Goal: Task Accomplishment & Management: Use online tool/utility

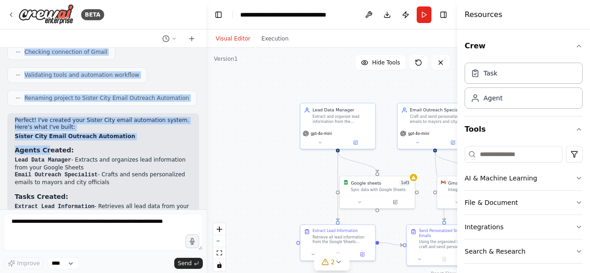
scroll to position [680, 0]
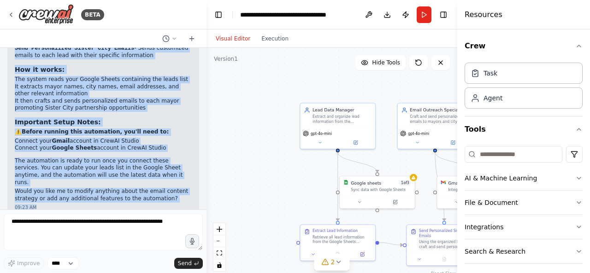
drag, startPoint x: 16, startPoint y: 99, endPoint x: 61, endPoint y: 197, distance: 108.0
click at [61, 197] on div "Hello! I'm the CrewAI assistant. What kind of automation do you want to build? …" at bounding box center [103, 129] width 206 height 162
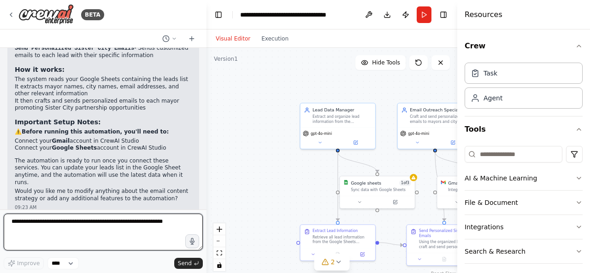
click at [55, 227] on textarea at bounding box center [103, 232] width 199 height 37
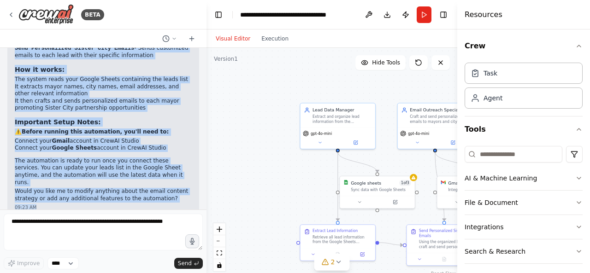
copy div "I'll help you create an automated email system for your Sister City project. Le…"
drag, startPoint x: 15, startPoint y: 162, endPoint x: 59, endPoint y: 202, distance: 60.0
click at [59, 202] on div "Hello! I'm the CrewAI assistant. What kind of automation do you want to build? …" at bounding box center [103, 129] width 206 height 162
click at [263, 124] on div ".deletable-edge-delete-btn { width: 20px; height: 20px; border: 0px solid #ffff…" at bounding box center [331, 163] width 251 height 230
click at [329, 122] on div "Extract and organize lead information from the spreadsheet containing mayor nam…" at bounding box center [341, 119] width 59 height 10
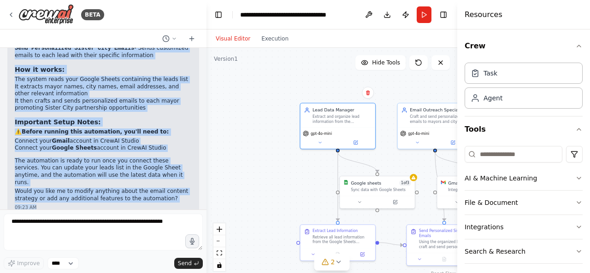
click at [325, 119] on div "Extract and organize lead information from the spreadsheet containing mayor nam…" at bounding box center [341, 119] width 59 height 10
click at [320, 145] on div "gpt-4o-mini" at bounding box center [337, 138] width 75 height 21
click at [321, 146] on div "gpt-4o-mini" at bounding box center [337, 138] width 75 height 21
click at [324, 146] on div "gpt-4o-mini" at bounding box center [337, 138] width 75 height 21
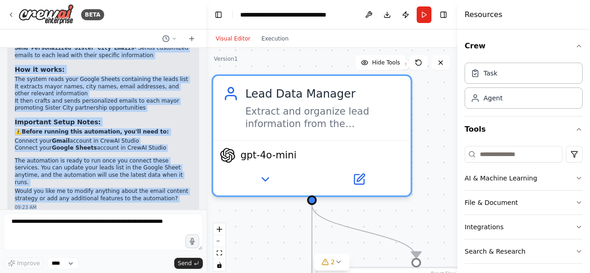
click at [265, 178] on icon at bounding box center [265, 179] width 6 height 3
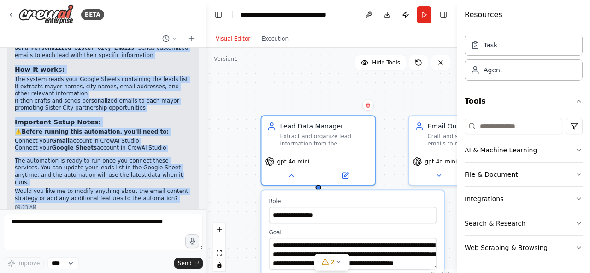
scroll to position [0, 0]
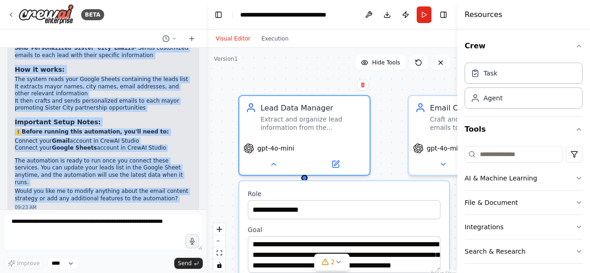
click at [339, 264] on icon at bounding box center [337, 261] width 7 height 7
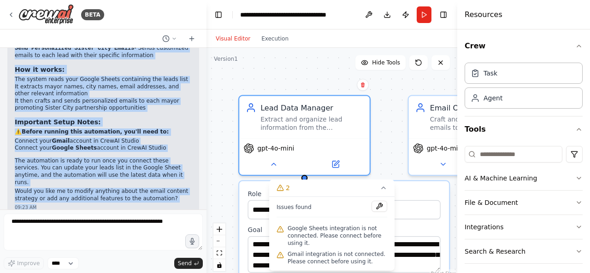
click at [383, 191] on icon at bounding box center [383, 187] width 7 height 7
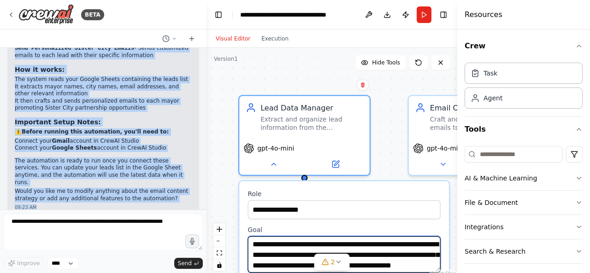
click at [435, 236] on div at bounding box center [344, 236] width 193 height 0
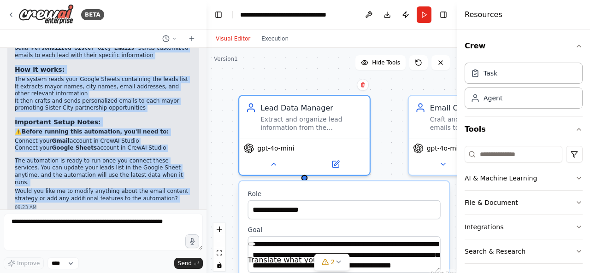
click at [304, 234] on div "**********" at bounding box center [344, 249] width 193 height 47
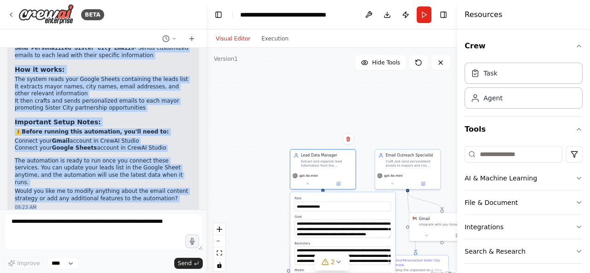
click at [409, 171] on div "gpt-4o-mini" at bounding box center [407, 180] width 65 height 18
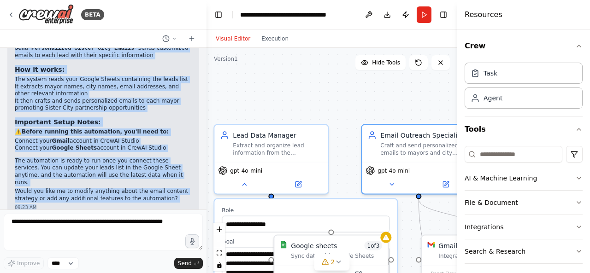
click at [392, 183] on icon at bounding box center [391, 184] width 7 height 7
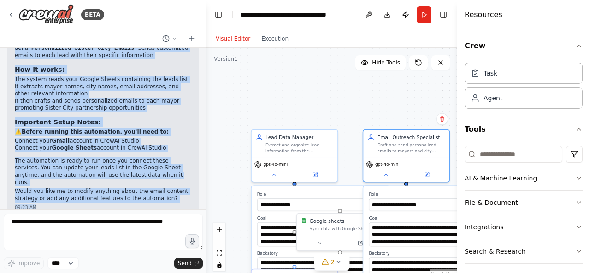
click at [391, 175] on button at bounding box center [386, 175] width 40 height 8
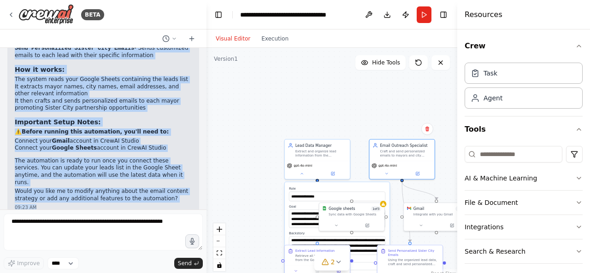
click at [300, 230] on div "**********" at bounding box center [337, 237] width 105 height 111
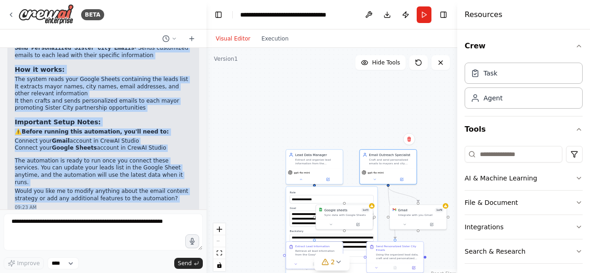
click at [415, 217] on div "Gmail 1 of 9 Integrate with you Gmail" at bounding box center [418, 212] width 57 height 15
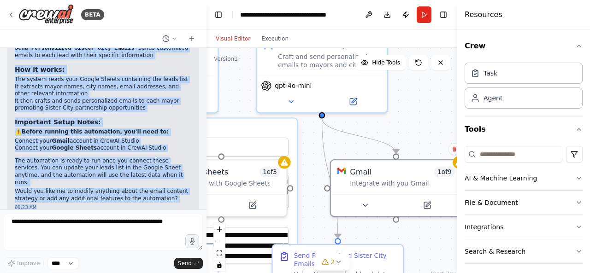
drag, startPoint x: 433, startPoint y: 238, endPoint x: 429, endPoint y: 180, distance: 58.6
click at [429, 180] on div "**********" at bounding box center [331, 163] width 251 height 230
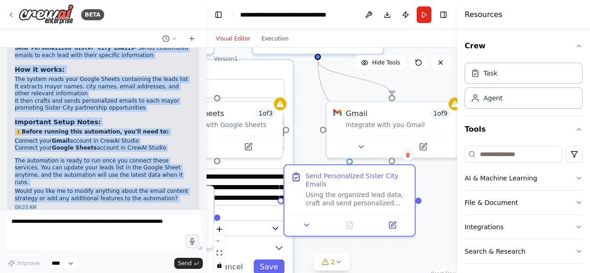
drag, startPoint x: 379, startPoint y: 212, endPoint x: 396, endPoint y: 193, distance: 25.8
click at [396, 193] on div "Using the organized lead data, craft and send personalized emails to each mayor…" at bounding box center [356, 199] width 103 height 17
click at [394, 227] on button at bounding box center [392, 225] width 36 height 13
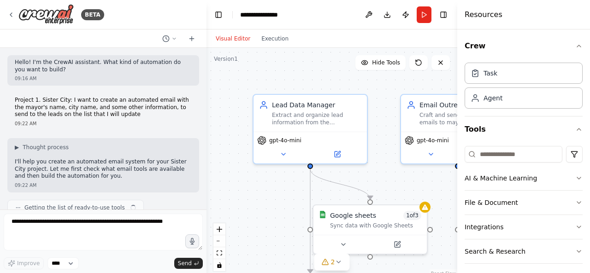
scroll to position [680, 0]
